Goal: Task Accomplishment & Management: Use online tool/utility

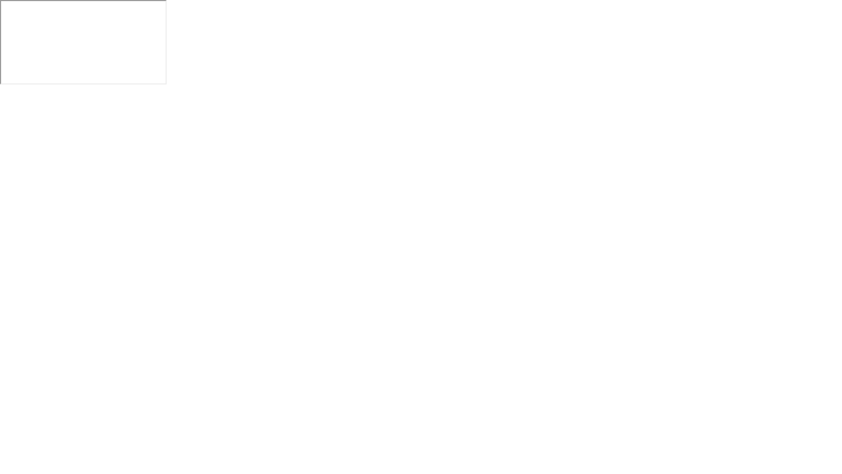
scroll to position [1169, 0]
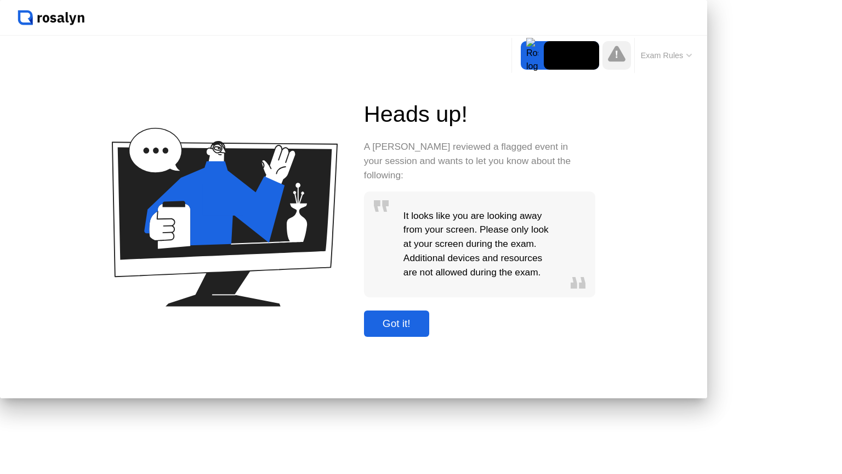
click at [426, 330] on div "Got it!" at bounding box center [396, 324] width 59 height 12
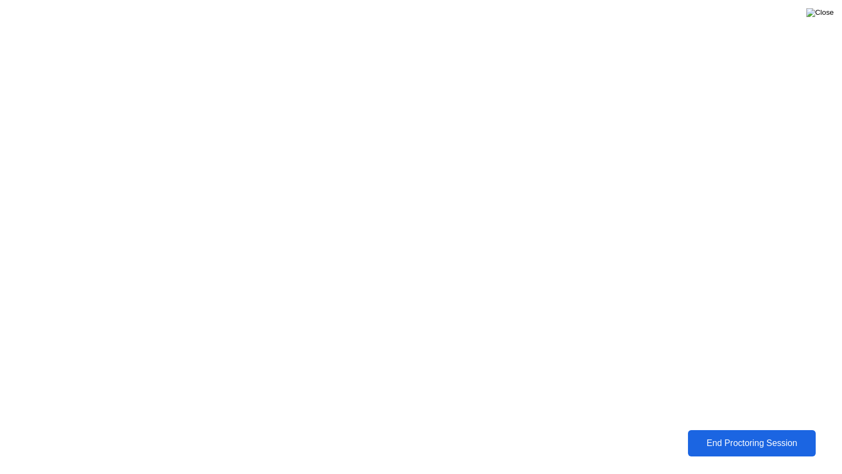
click at [828, 16] on img at bounding box center [820, 12] width 27 height 9
click at [764, 443] on div "End Proctoring Session" at bounding box center [752, 443] width 121 height 10
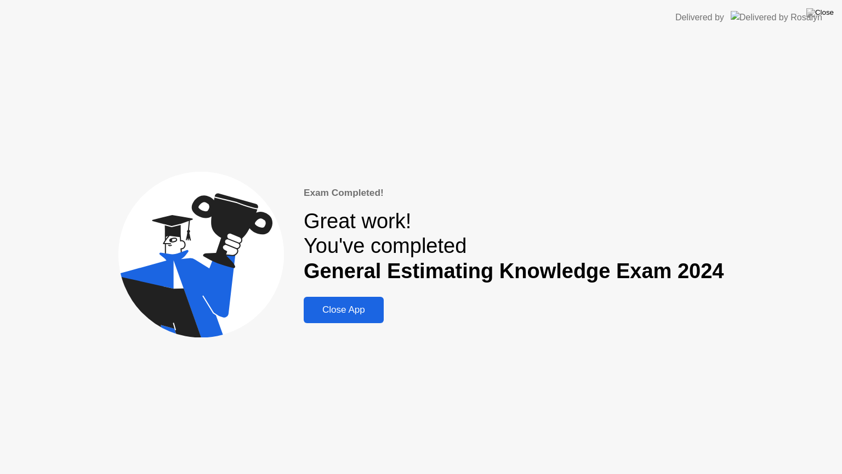
click at [347, 308] on div "Close App" at bounding box center [343, 309] width 73 height 11
